Goal: Task Accomplishment & Management: Complete application form

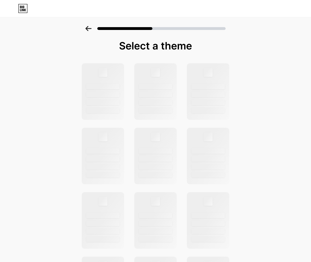
click at [88, 25] on div at bounding box center [155, 27] width 311 height 20
click at [89, 28] on icon at bounding box center [88, 28] width 6 height 5
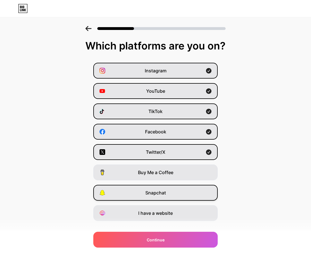
scroll to position [10, 0]
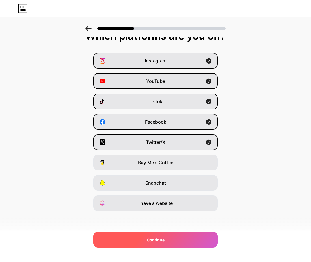
click at [164, 238] on span "Continue" at bounding box center [156, 240] width 18 height 6
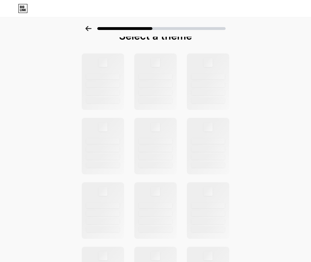
scroll to position [0, 0]
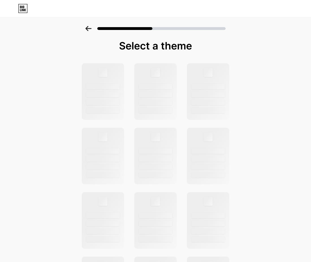
click at [93, 32] on div at bounding box center [155, 27] width 311 height 20
click at [87, 29] on icon at bounding box center [88, 28] width 6 height 5
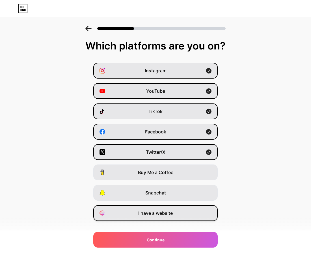
click at [150, 216] on span "I have a website" at bounding box center [155, 213] width 34 height 7
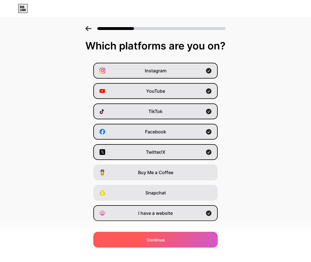
click at [155, 243] on div "Continue" at bounding box center [155, 240] width 124 height 16
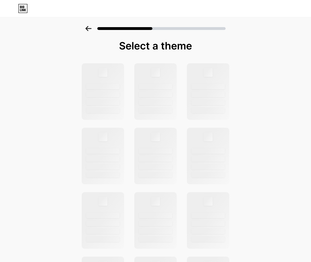
click at [150, 44] on div "Select a theme" at bounding box center [156, 45] width 150 height 11
click at [153, 91] on div at bounding box center [156, 91] width 44 height 58
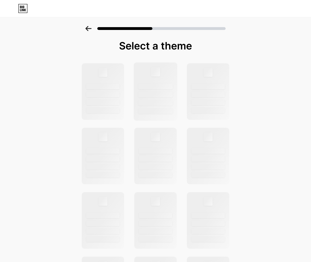
click at [153, 91] on div at bounding box center [156, 91] width 44 height 58
click at [103, 96] on div at bounding box center [103, 95] width 34 height 6
click at [94, 31] on div at bounding box center [155, 28] width 140 height 5
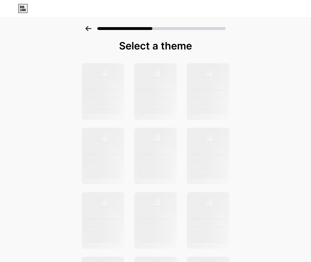
click at [91, 29] on icon at bounding box center [88, 28] width 6 height 5
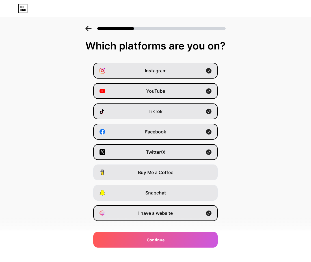
click at [91, 29] on icon at bounding box center [88, 28] width 6 height 5
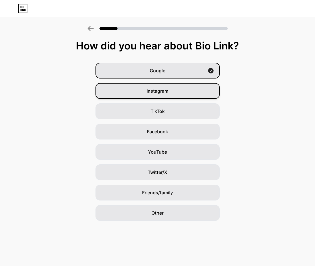
click at [172, 86] on div "Instagram" at bounding box center [158, 91] width 124 height 16
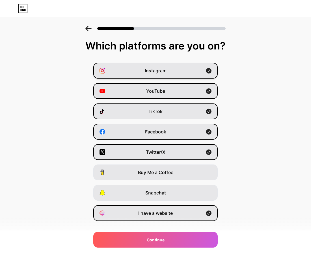
click at [170, 76] on div "Instagram" at bounding box center [155, 71] width 124 height 16
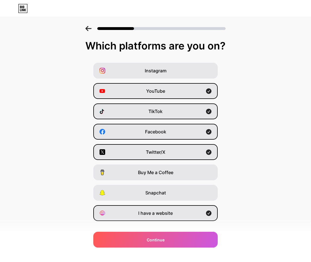
click at [92, 30] on icon at bounding box center [88, 28] width 6 height 5
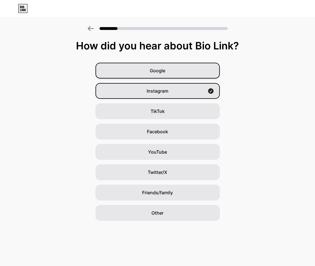
click at [153, 69] on span "Google" at bounding box center [158, 70] width 16 height 7
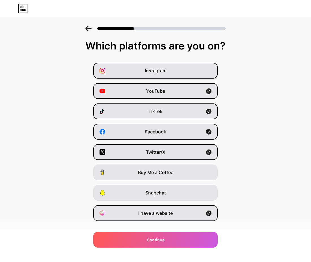
click at [166, 71] on span "Instagram" at bounding box center [156, 70] width 22 height 7
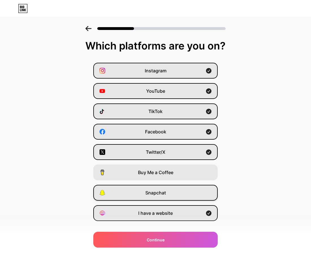
drag, startPoint x: 144, startPoint y: 199, endPoint x: 146, endPoint y: 197, distance: 3.2
click at [146, 198] on div "Snapchat" at bounding box center [155, 193] width 124 height 16
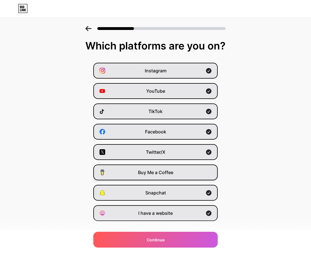
click at [155, 175] on span "Buy Me a Coffee" at bounding box center [155, 172] width 35 height 7
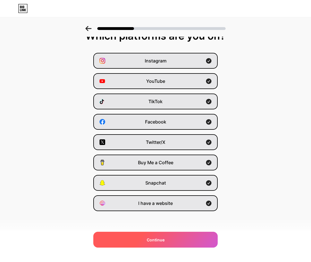
click at [157, 236] on div "Continue" at bounding box center [155, 240] width 124 height 16
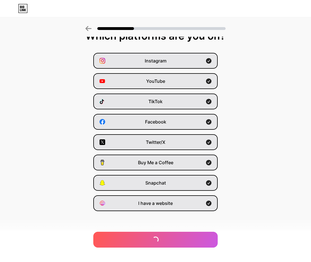
scroll to position [0, 0]
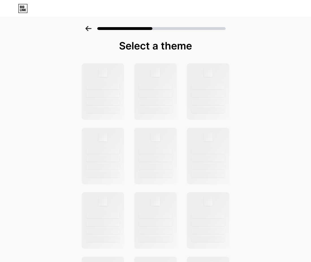
click at [309, 64] on div "Select a theme" at bounding box center [155, 202] width 311 height 352
click at [261, 36] on div at bounding box center [155, 27] width 311 height 20
